Goal: Check status: Check status

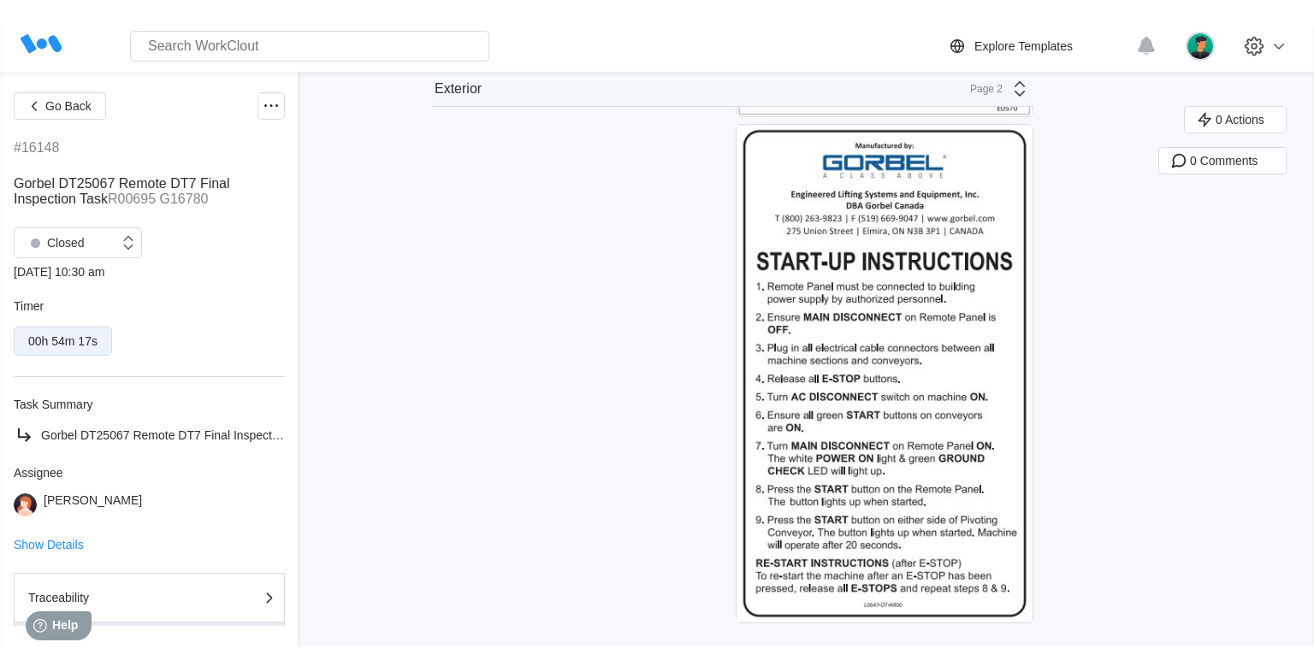
scroll to position [6670, 0]
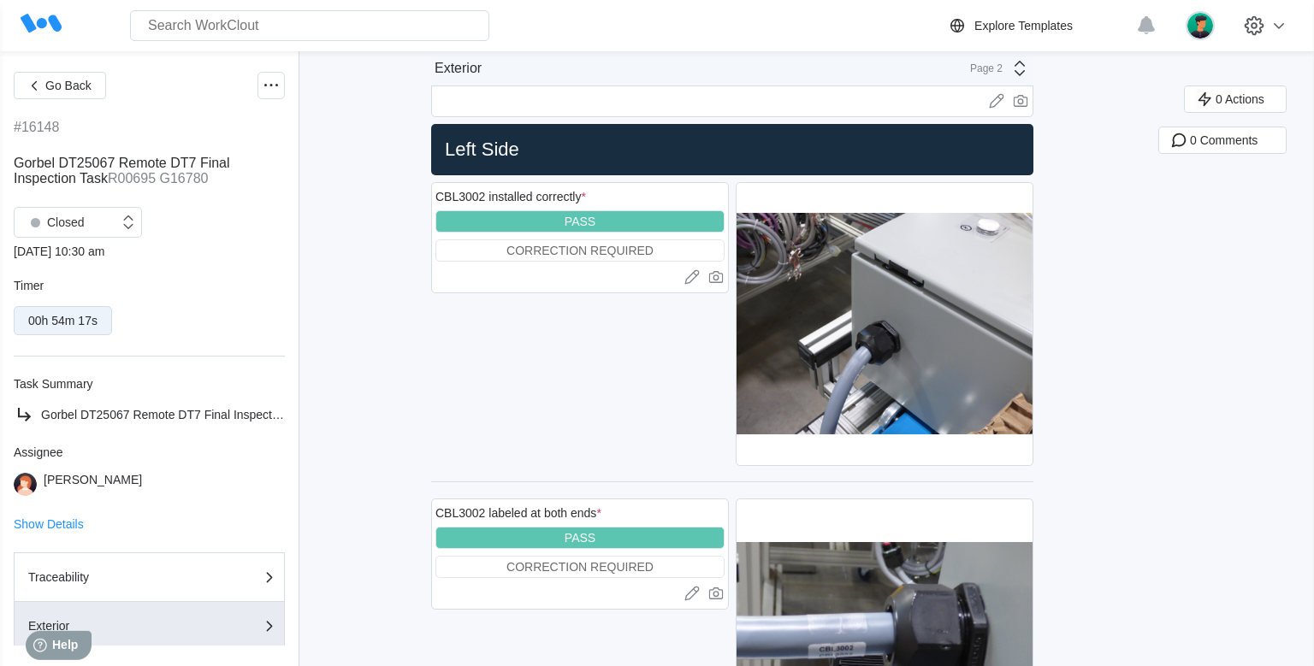
scroll to position [0, 0]
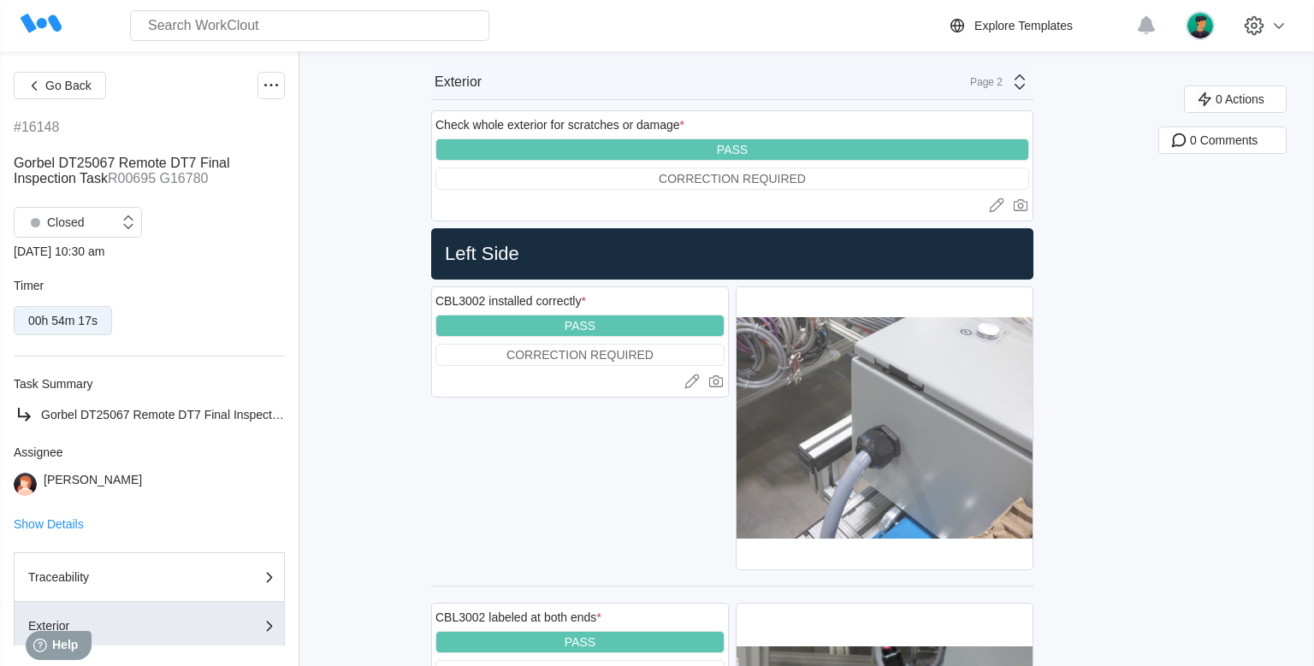
click at [835, 402] on img at bounding box center [884, 428] width 296 height 282
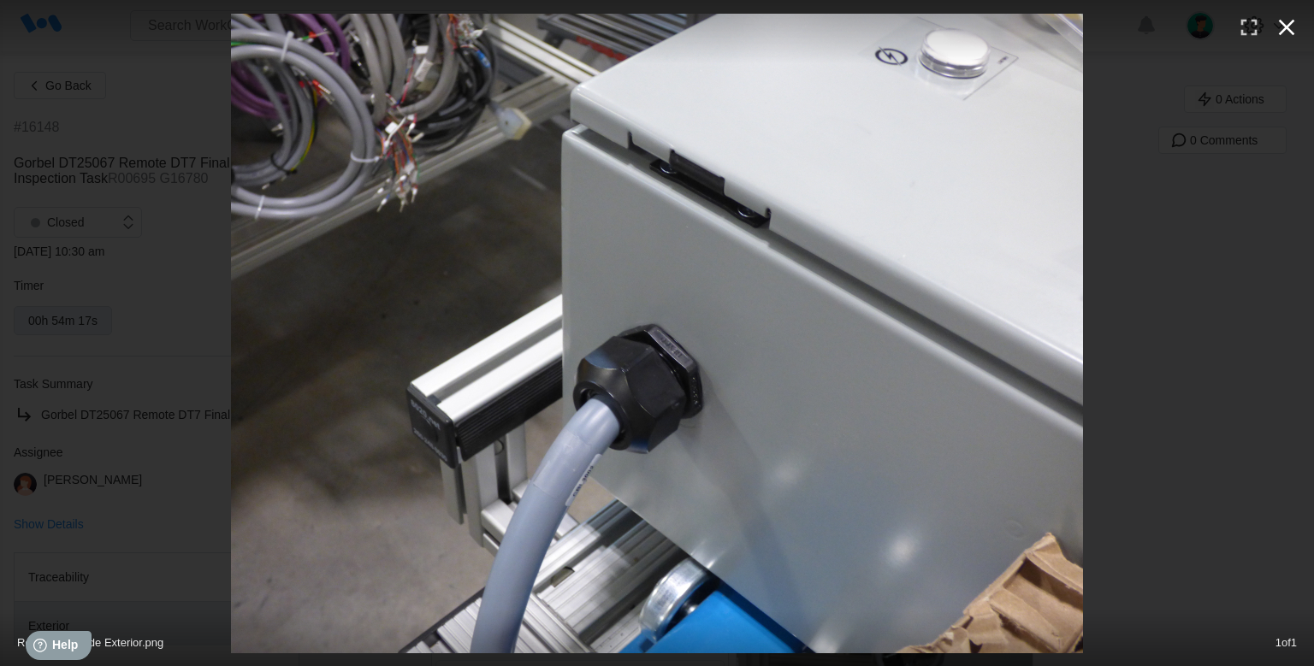
click at [1287, 33] on icon "button" at bounding box center [1286, 27] width 27 height 27
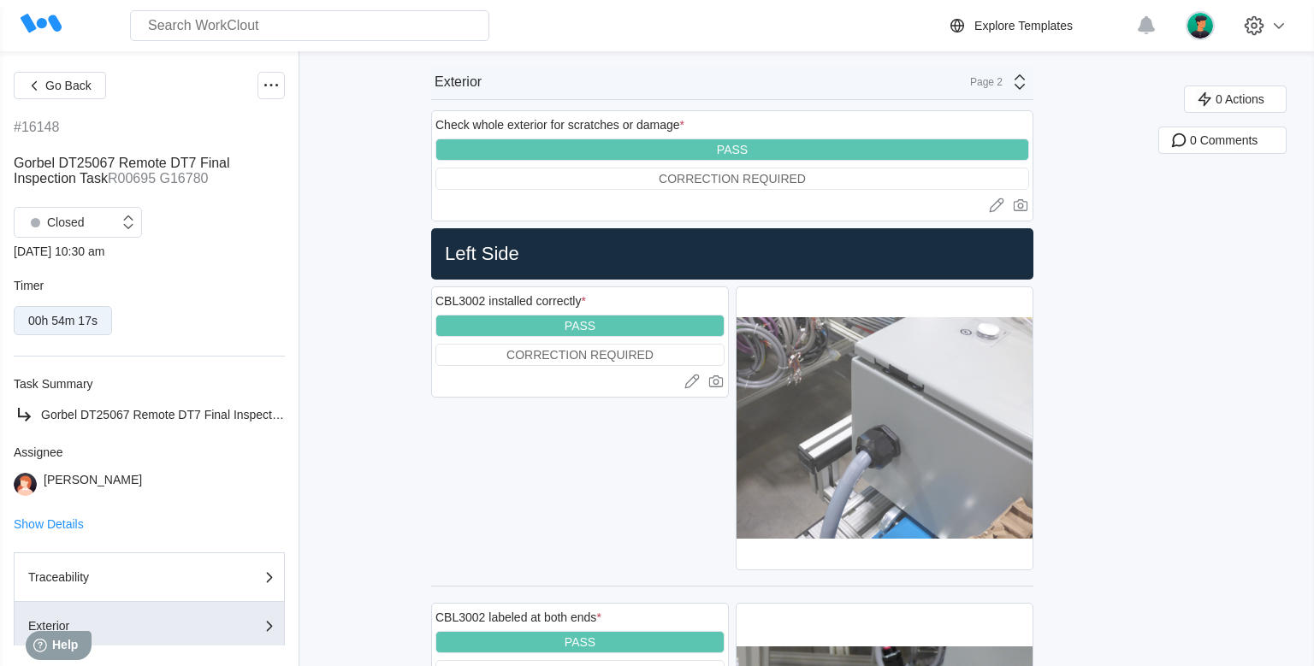
click at [778, 420] on img at bounding box center [884, 428] width 296 height 282
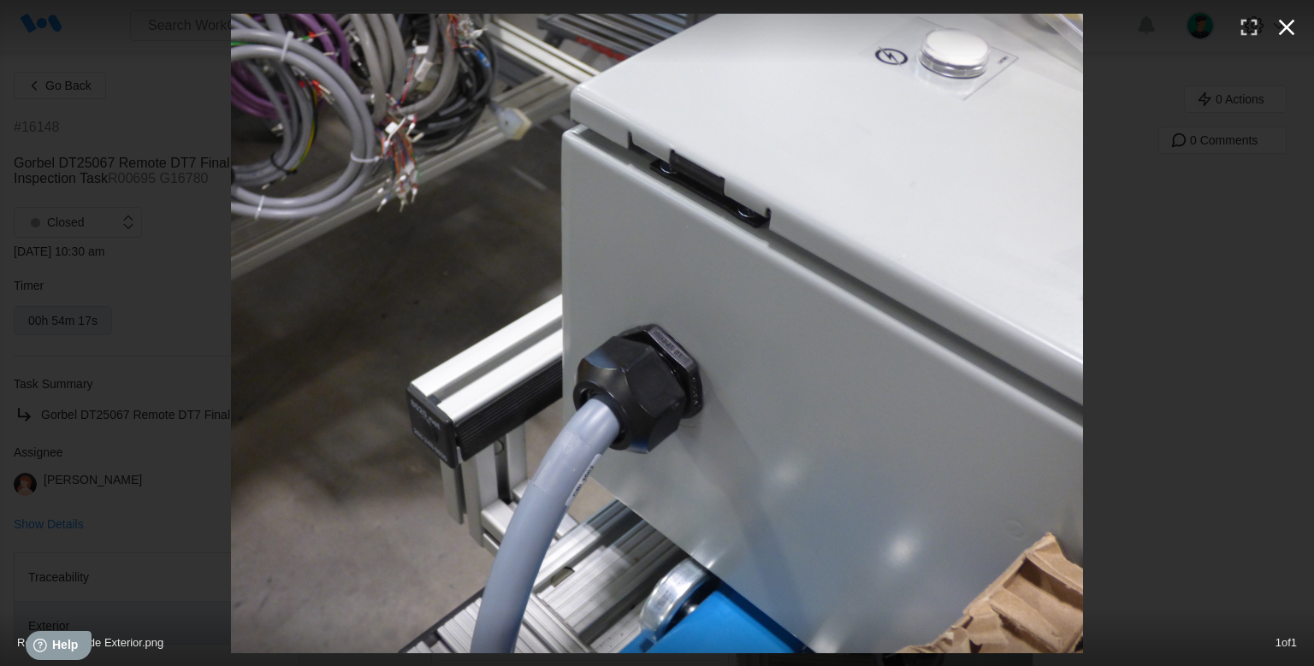
click at [1281, 37] on icon "button" at bounding box center [1286, 27] width 27 height 27
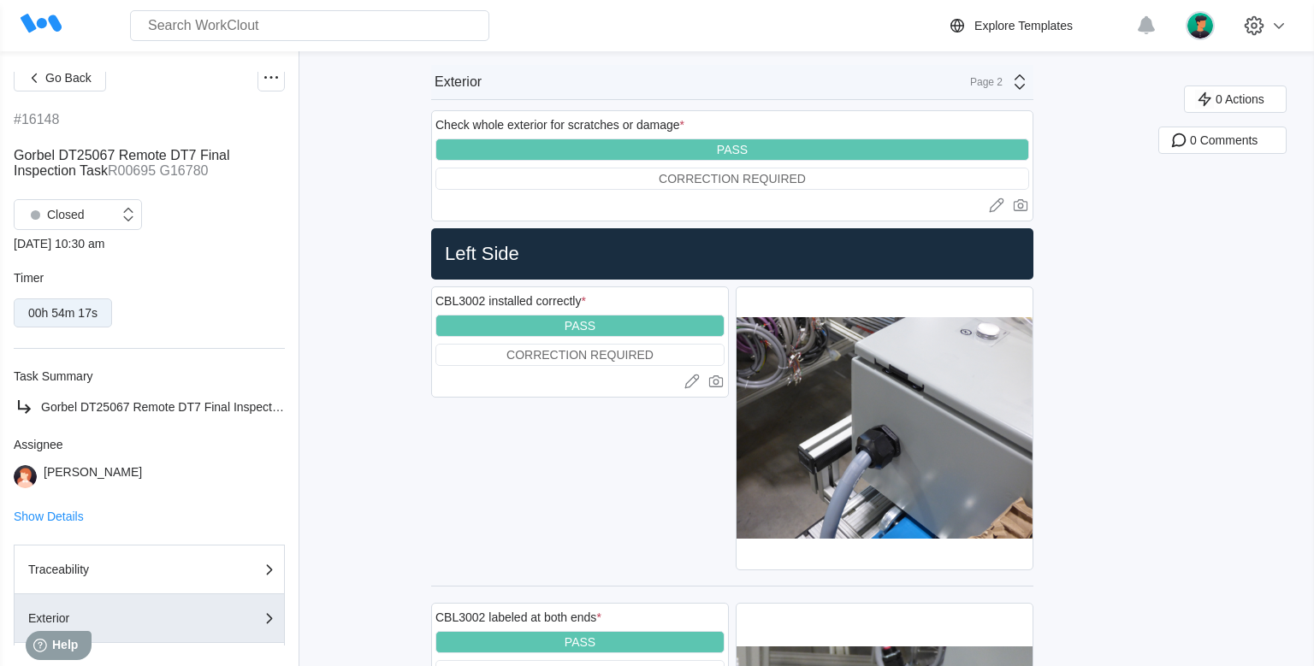
scroll to position [8, 0]
